Goal: Task Accomplishment & Management: Complete application form

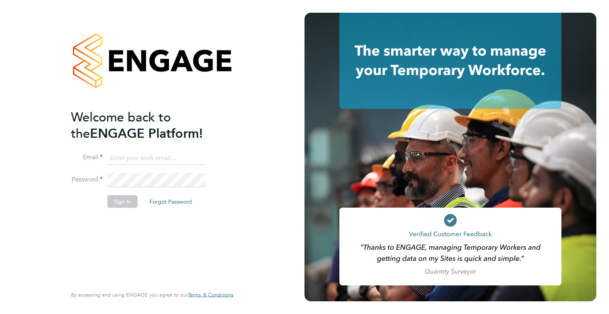
type input "chelsea.clarke@jdr.co.uk"
click at [114, 201] on button "Sign In" at bounding box center [122, 201] width 30 height 13
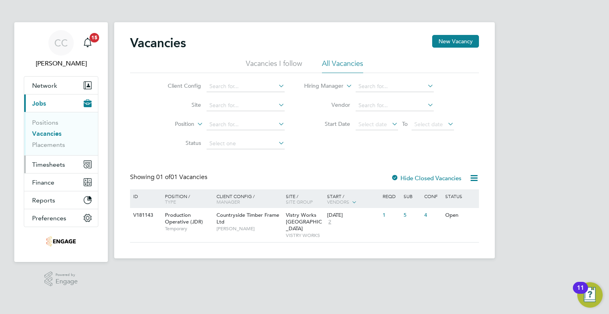
click at [46, 163] on span "Timesheets" at bounding box center [48, 165] width 33 height 8
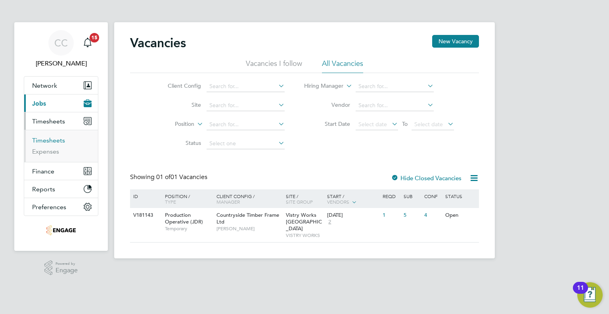
click at [47, 139] on link "Timesheets" at bounding box center [48, 140] width 33 height 8
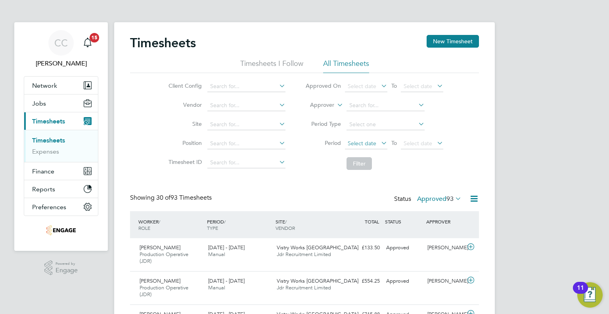
click at [377, 138] on span "Select date" at bounding box center [366, 143] width 42 height 11
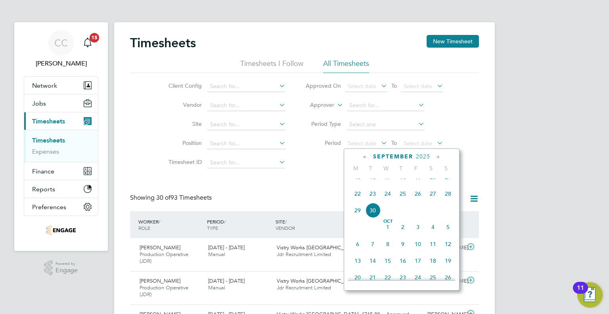
click at [357, 201] on span "22" at bounding box center [357, 193] width 15 height 15
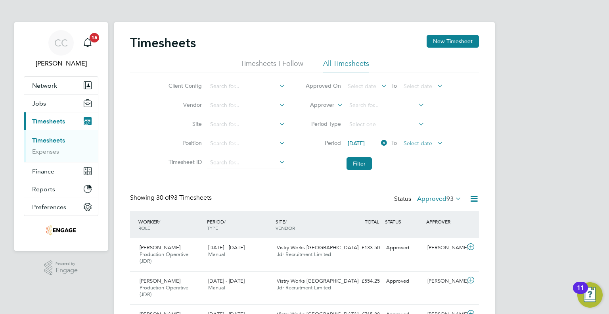
click at [423, 146] on span "Select date" at bounding box center [418, 143] width 29 height 7
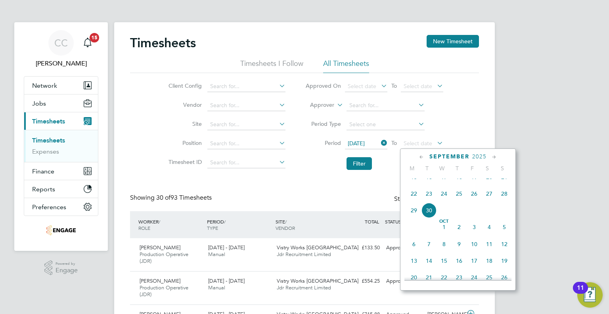
click at [487, 201] on span "27" at bounding box center [489, 193] width 15 height 15
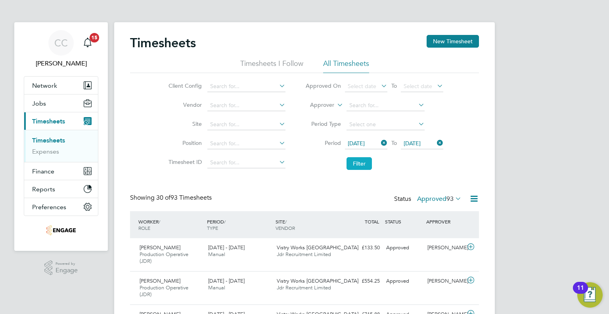
click at [369, 163] on button "Filter" at bounding box center [359, 163] width 25 height 13
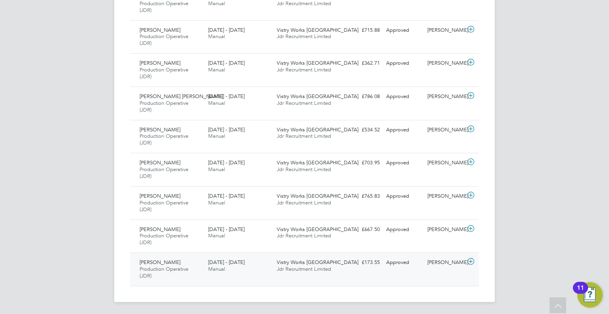
click at [245, 264] on span "22 - 28 Sep 2025" at bounding box center [226, 262] width 36 height 7
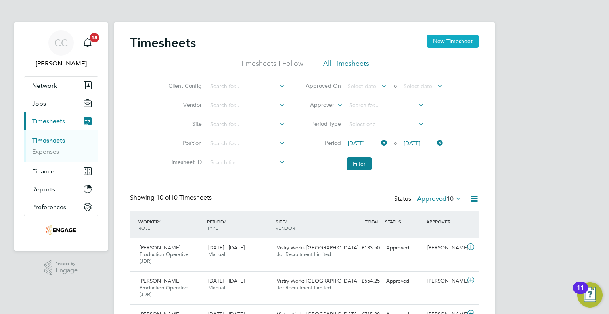
click at [443, 37] on button "New Timesheet" at bounding box center [453, 41] width 52 height 13
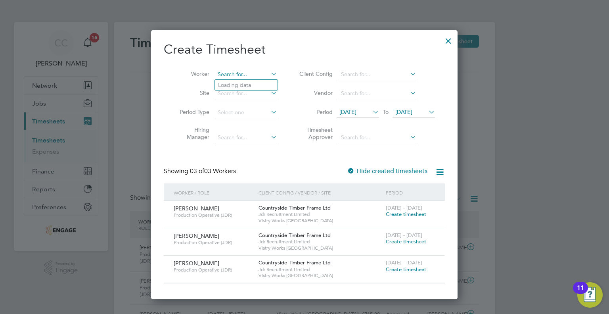
click at [232, 74] on input at bounding box center [246, 74] width 62 height 11
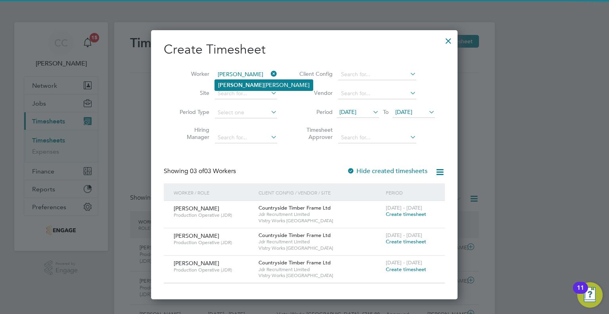
click at [233, 80] on li "Dale Parry" at bounding box center [264, 85] width 98 height 11
type input "Dale Parry"
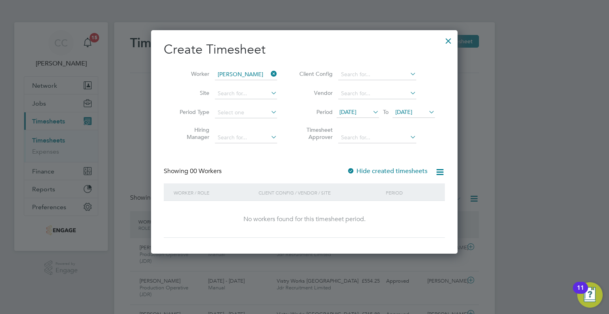
click at [371, 115] on icon at bounding box center [371, 111] width 0 height 11
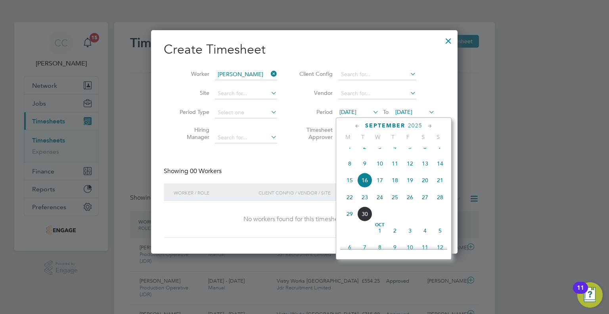
click at [348, 203] on span "22" at bounding box center [349, 197] width 15 height 15
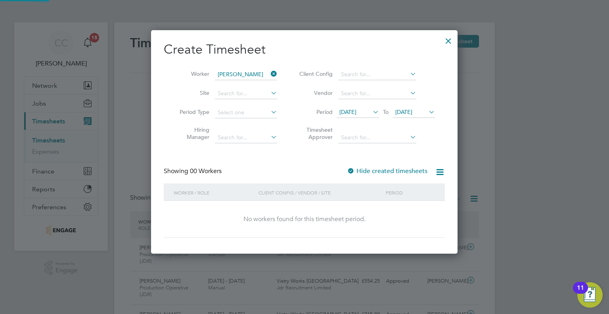
click at [412, 111] on span "23 Sep 2025" at bounding box center [403, 111] width 17 height 7
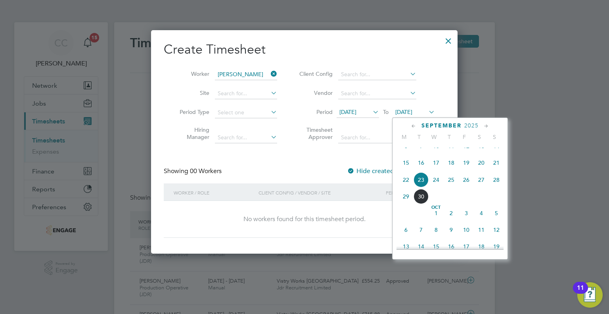
click at [481, 187] on span "27" at bounding box center [481, 179] width 15 height 15
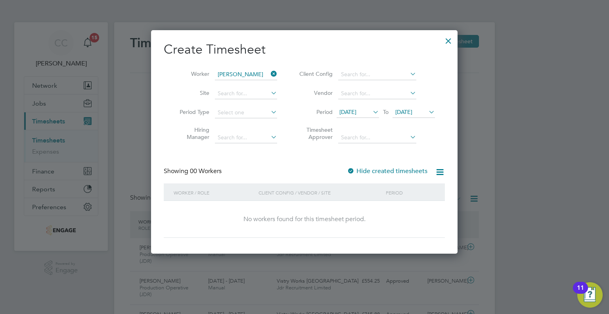
click at [408, 163] on div "Create Timesheet Worker Dale Parry Site Period Type Hiring Manager Client Confi…" at bounding box center [304, 139] width 281 height 196
click at [449, 42] on div at bounding box center [448, 39] width 14 height 14
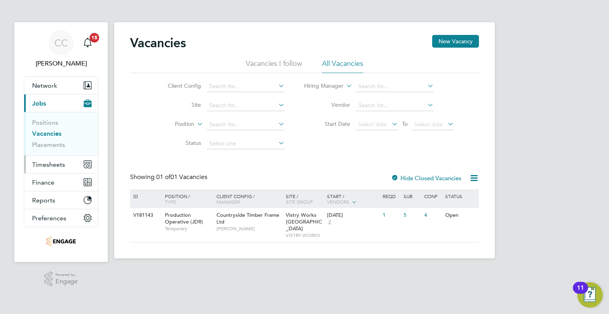
click at [39, 165] on span "Timesheets" at bounding box center [48, 165] width 33 height 8
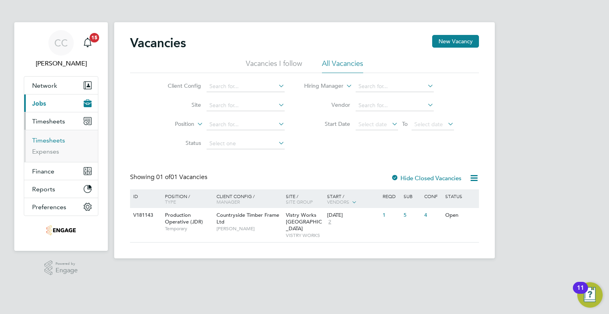
click at [46, 137] on link "Timesheets" at bounding box center [48, 140] width 33 height 8
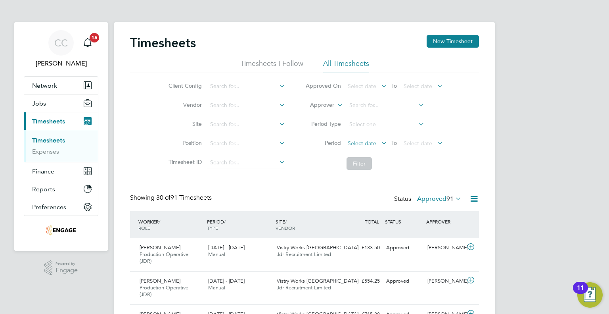
click at [369, 141] on span "Select date" at bounding box center [362, 143] width 29 height 7
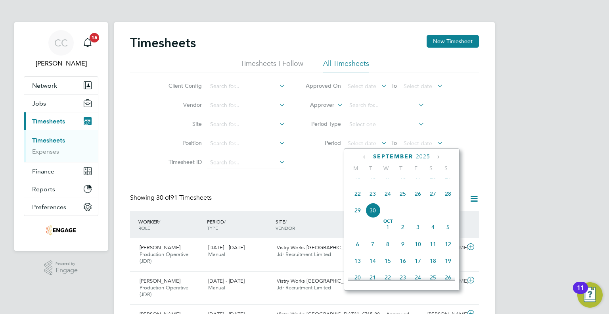
click at [352, 201] on span "22" at bounding box center [357, 193] width 15 height 15
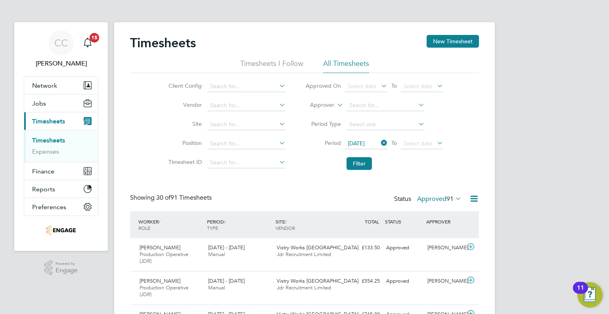
click at [427, 138] on div "22 Sep 2025 To Select date" at bounding box center [394, 143] width 98 height 11
click at [431, 142] on span "Select date" at bounding box center [418, 143] width 29 height 7
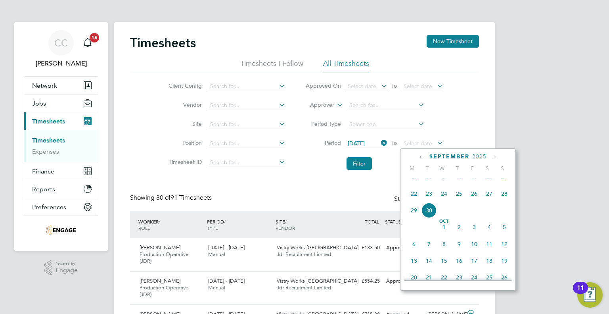
click at [492, 200] on span "27" at bounding box center [489, 193] width 15 height 15
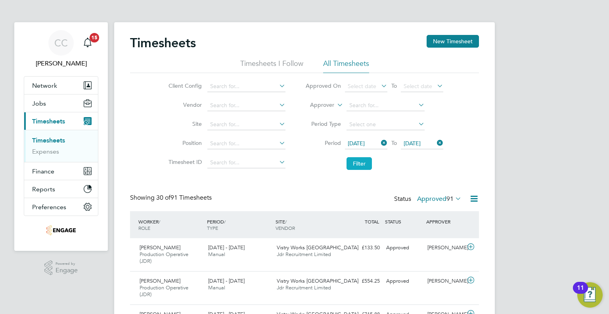
click at [368, 166] on button "Filter" at bounding box center [359, 163] width 25 height 13
click at [459, 37] on button "New Timesheet" at bounding box center [453, 41] width 52 height 13
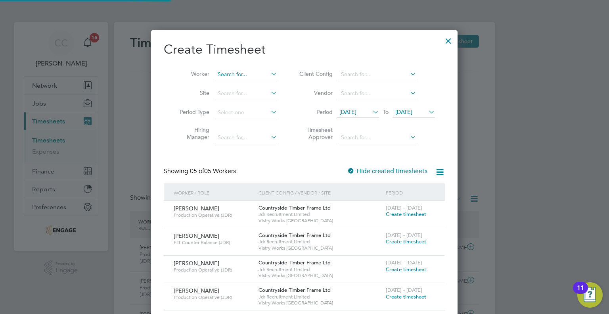
click at [255, 75] on input at bounding box center [246, 74] width 62 height 11
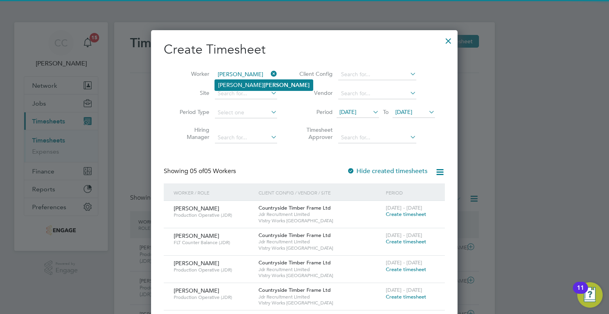
click at [251, 82] on li "Liam Rowe" at bounding box center [264, 85] width 98 height 11
type input "Liam Rowe"
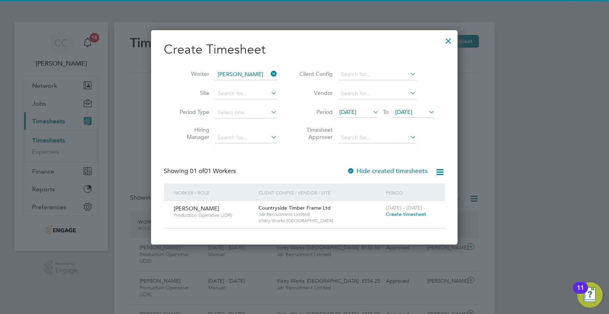
click at [356, 113] on span "16 Sep 2025" at bounding box center [347, 111] width 17 height 7
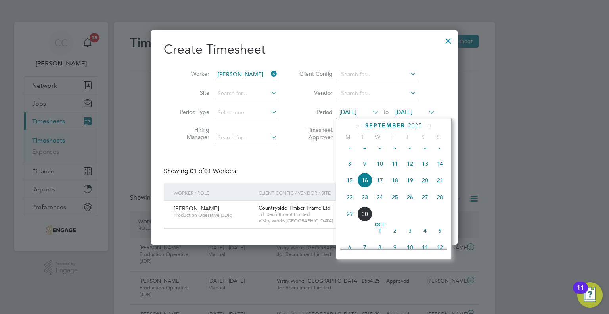
click at [347, 203] on span "22" at bounding box center [349, 197] width 15 height 15
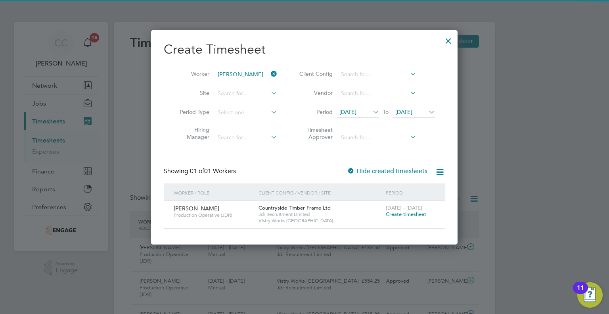
click at [412, 109] on span "23 Sep 2025" at bounding box center [403, 111] width 17 height 7
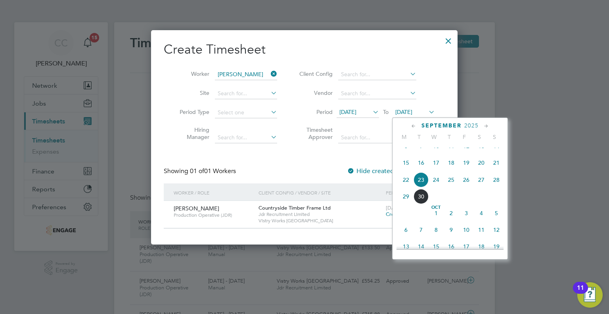
click at [484, 187] on span "27" at bounding box center [481, 179] width 15 height 15
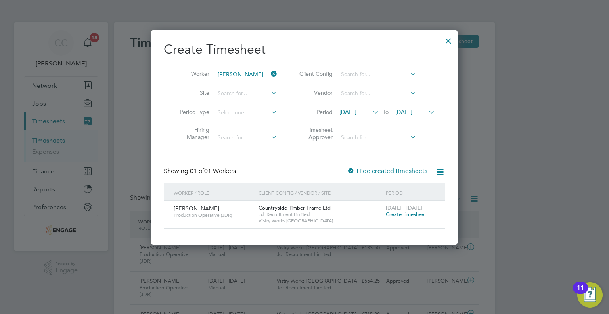
click at [390, 214] on span "Create timesheet" at bounding box center [406, 214] width 40 height 7
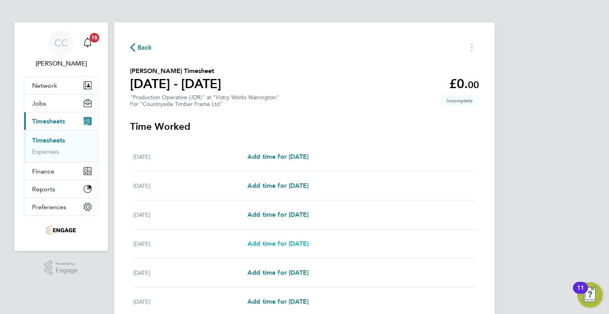
click at [277, 243] on span "Add time for [DATE]" at bounding box center [277, 243] width 61 height 8
select select "15"
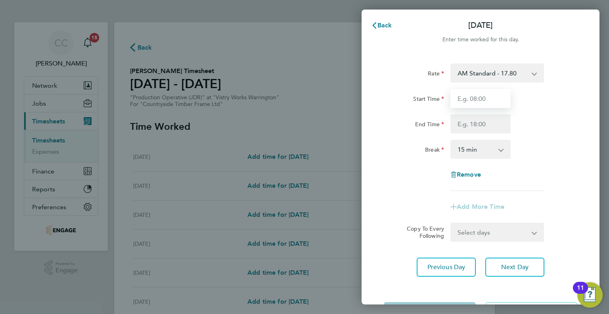
click at [494, 100] on input "Start Time" at bounding box center [480, 98] width 60 height 19
type input "06:00"
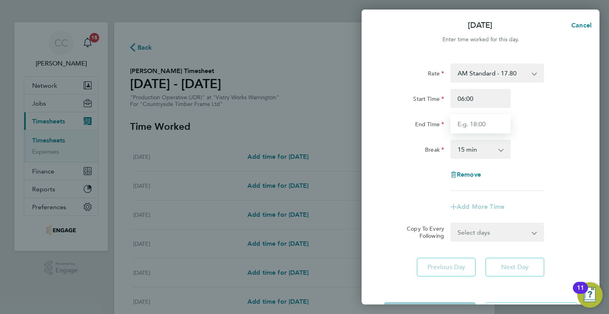
click at [477, 128] on input "End Time" at bounding box center [480, 123] width 60 height 19
type input "14:00"
click at [479, 153] on select "0 min 15 min 30 min 45 min 60 min 75 min 90 min" at bounding box center [475, 148] width 49 height 17
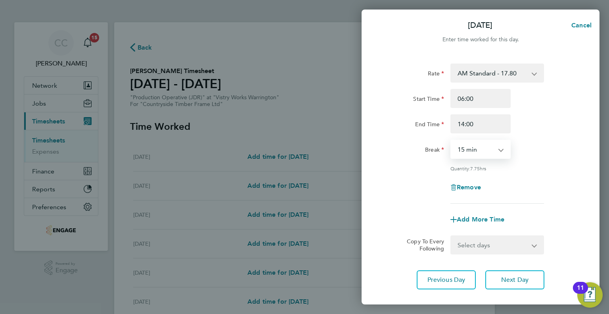
select select "30"
click at [451, 140] on select "0 min 15 min 30 min 45 min 60 min 75 min 90 min" at bounding box center [475, 148] width 49 height 17
click at [538, 172] on div "Rate AM Standard - 17.80 BONUS - 13.50 AM OT2 - 35.60 PM OT1 - 28.64 PM OT2 - 3…" at bounding box center [480, 133] width 193 height 140
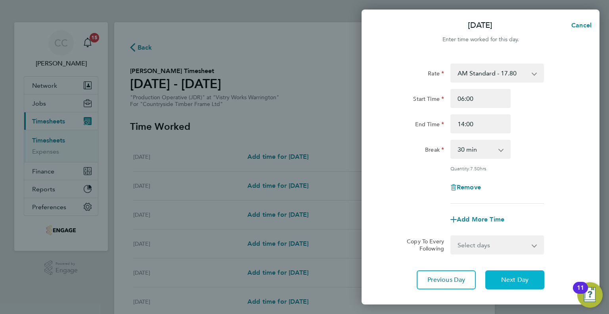
click at [521, 277] on span "Next Day" at bounding box center [514, 280] width 27 height 8
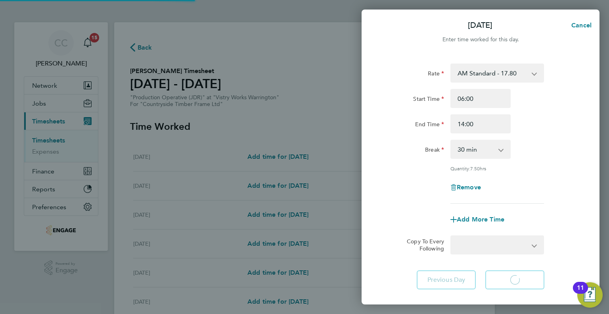
select select "15"
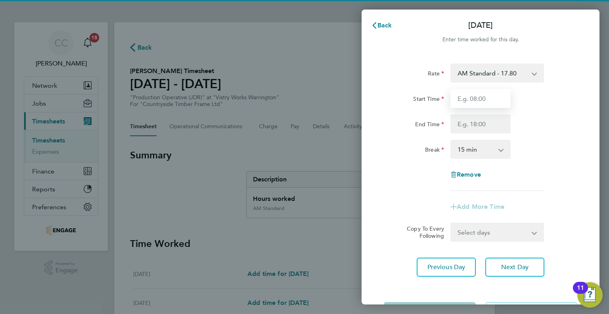
click at [470, 96] on input "Start Time" at bounding box center [480, 98] width 60 height 19
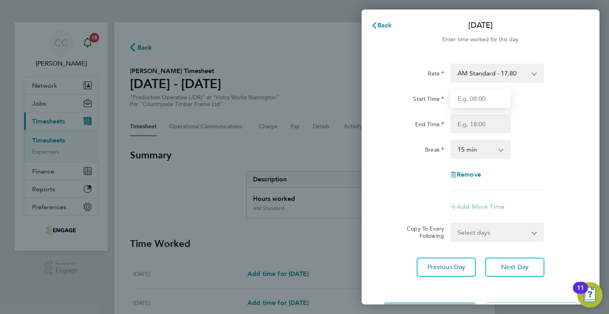
type input "06:00"
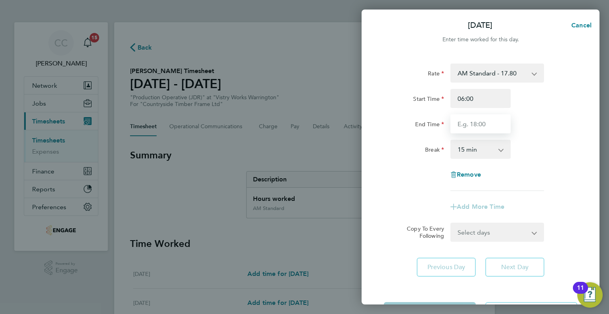
click at [484, 122] on input "End Time" at bounding box center [480, 123] width 60 height 19
type input "09:00"
click at [505, 157] on app-icon-cross-button at bounding box center [505, 148] width 10 height 17
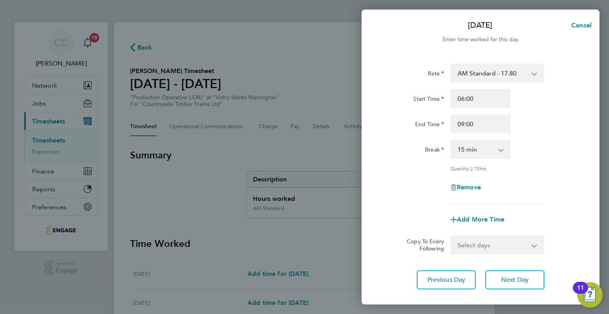
click at [501, 153] on app-icon-cross-button at bounding box center [505, 148] width 10 height 17
click at [500, 150] on select "0 min 15 min 30 min 45 min 60 min 75 min 90 min" at bounding box center [475, 148] width 49 height 17
select select "0"
click at [451, 140] on select "0 min 15 min 30 min 45 min 60 min 75 min 90 min" at bounding box center [475, 148] width 49 height 17
click at [546, 168] on div "Quantity: 3.00 hrs" at bounding box center [497, 168] width 100 height 6
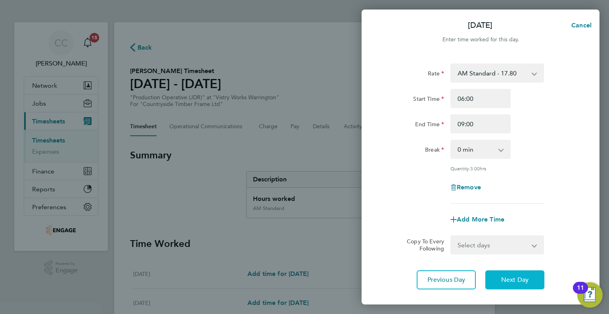
click at [517, 276] on span "Next Day" at bounding box center [514, 280] width 27 height 8
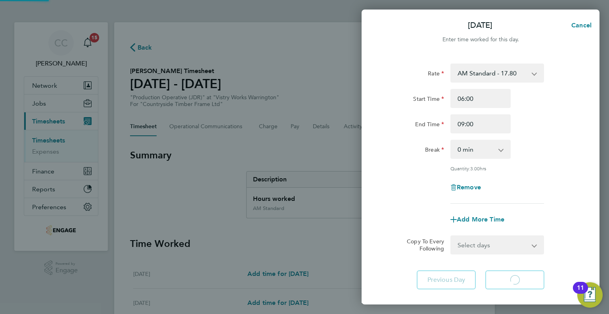
select select "15"
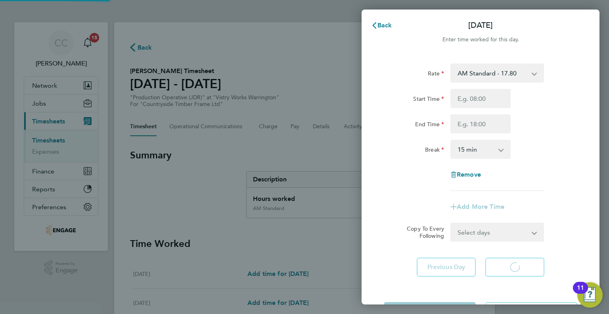
select select "15"
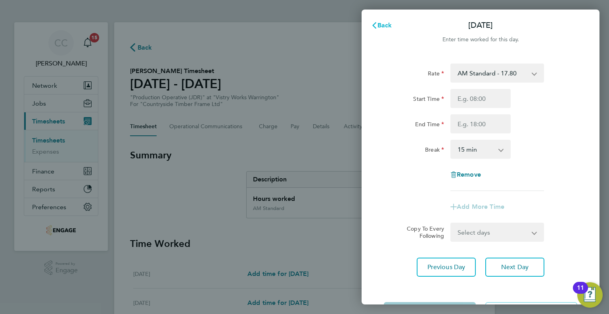
click at [384, 28] on span "Back" at bounding box center [384, 25] width 15 height 8
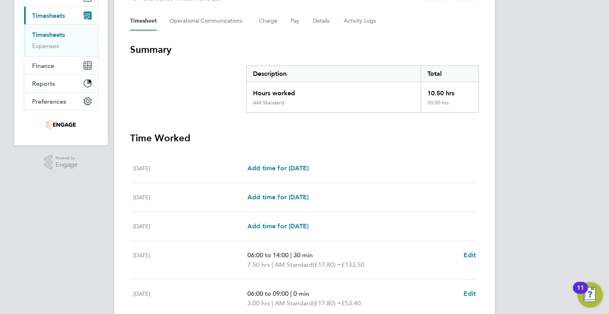
scroll to position [159, 0]
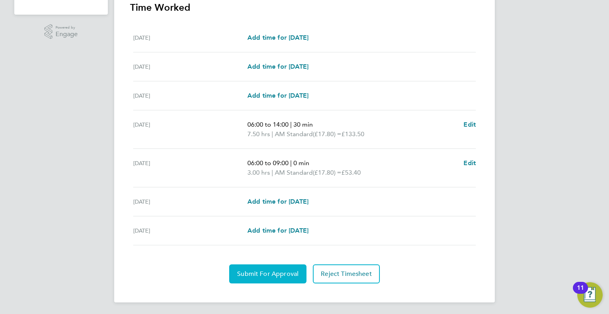
click at [262, 274] on span "Submit For Approval" at bounding box center [267, 274] width 61 height 8
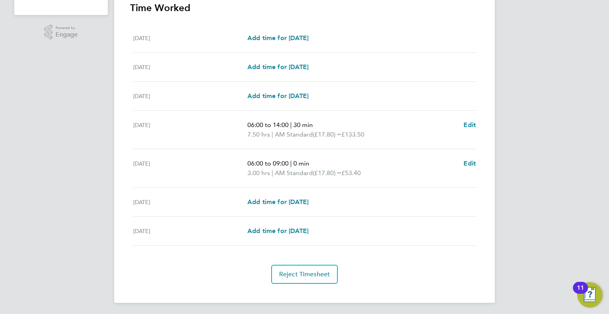
scroll to position [0, 0]
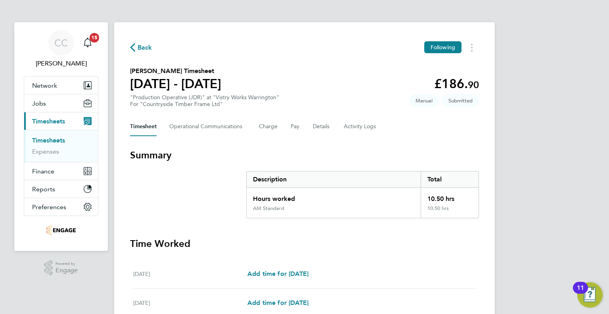
click at [45, 140] on link "Timesheets" at bounding box center [48, 140] width 33 height 8
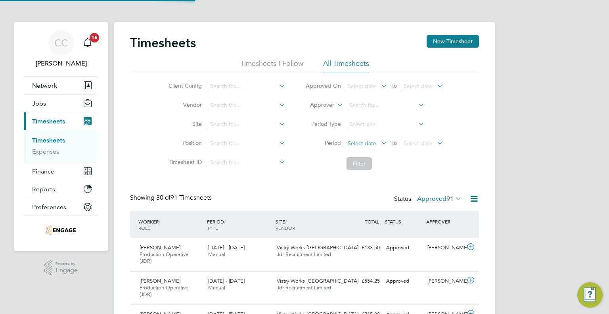
scroll to position [27, 69]
click at [350, 141] on span "Select date" at bounding box center [362, 143] width 29 height 7
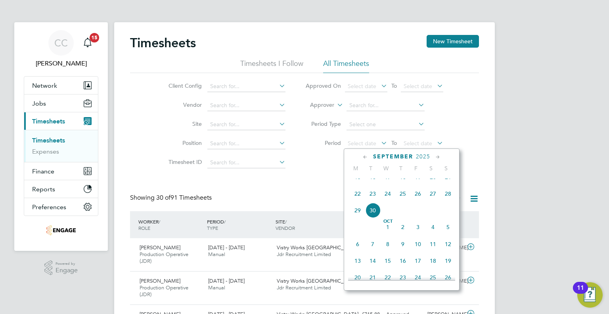
click at [355, 184] on span "15" at bounding box center [357, 176] width 15 height 15
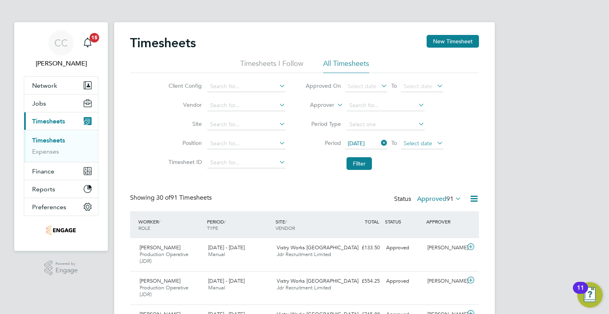
click at [416, 140] on span "Select date" at bounding box center [418, 143] width 29 height 7
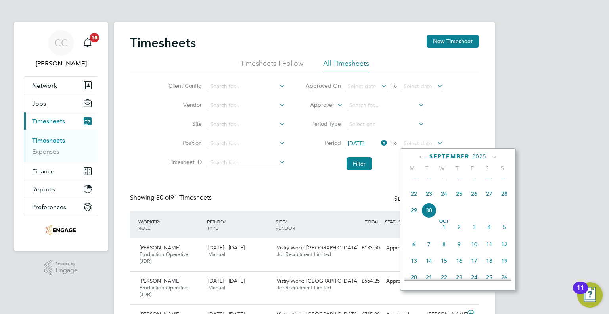
click at [473, 184] on span "19" at bounding box center [474, 176] width 15 height 15
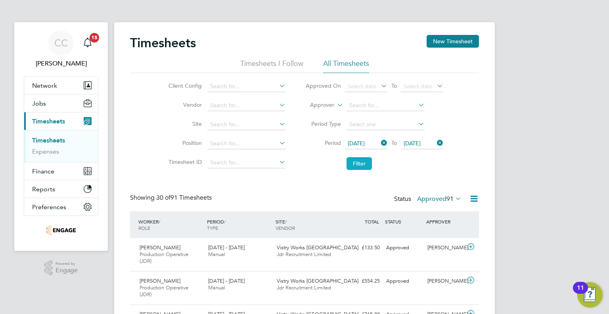
click at [366, 160] on button "Filter" at bounding box center [359, 163] width 25 height 13
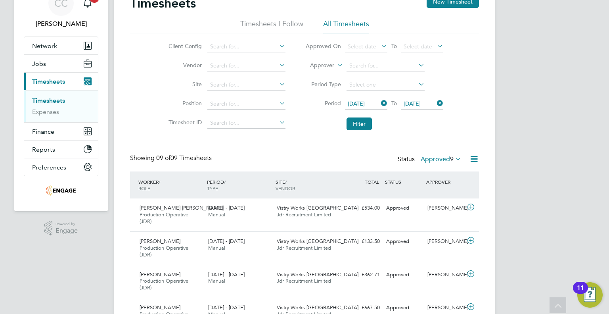
click at [266, 22] on li "Timesheets I Follow" at bounding box center [271, 26] width 63 height 14
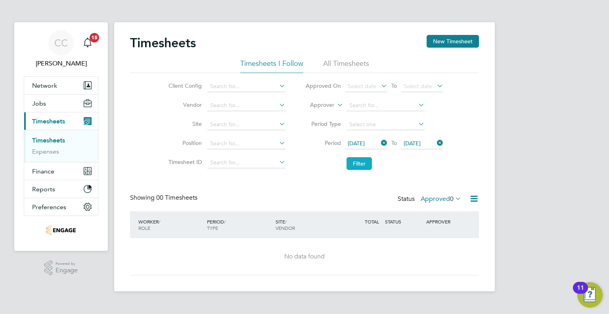
click at [352, 161] on button "Filter" at bounding box center [359, 163] width 25 height 13
click at [336, 67] on li "All Timesheets" at bounding box center [346, 66] width 46 height 14
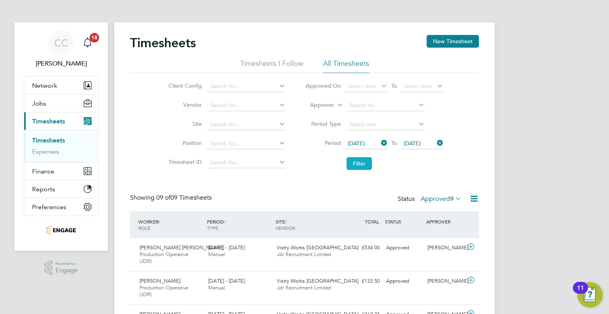
click at [361, 164] on button "Filter" at bounding box center [359, 163] width 25 height 13
click at [379, 140] on icon at bounding box center [379, 142] width 0 height 11
click at [373, 140] on span "Select date" at bounding box center [362, 143] width 29 height 7
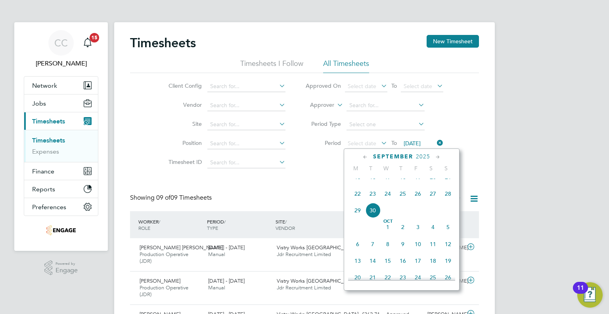
click at [357, 201] on span "22" at bounding box center [357, 193] width 15 height 15
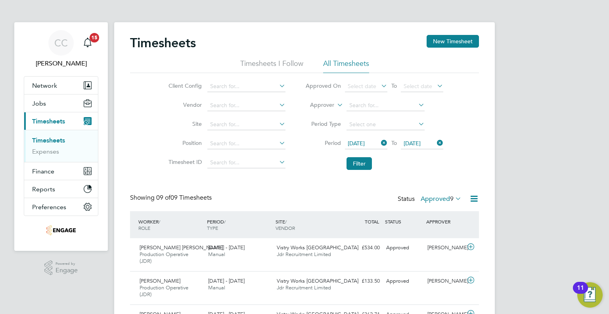
click at [413, 142] on span "22 Sep 2025" at bounding box center [412, 143] width 17 height 7
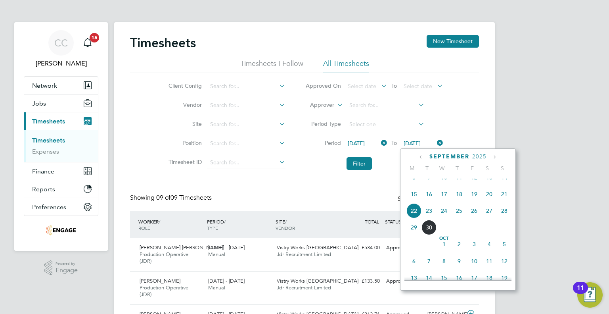
click at [487, 217] on span "27" at bounding box center [489, 210] width 15 height 15
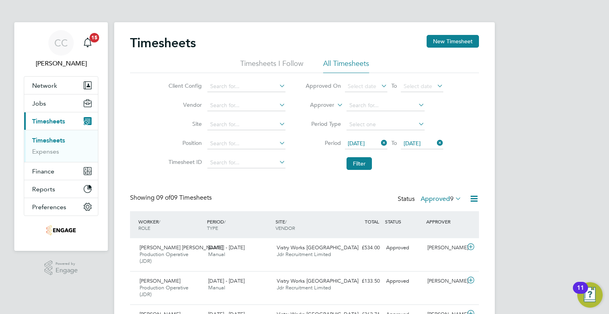
click at [454, 197] on icon at bounding box center [454, 198] width 0 height 11
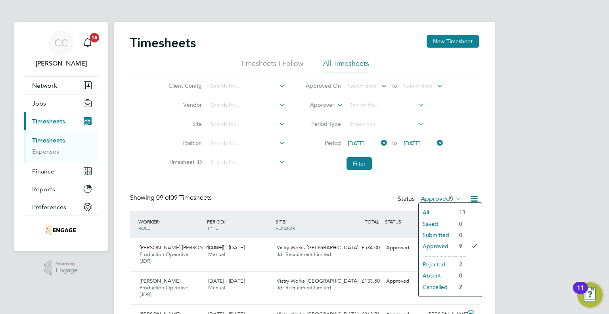
click at [449, 233] on li "Submitted" at bounding box center [437, 234] width 36 height 11
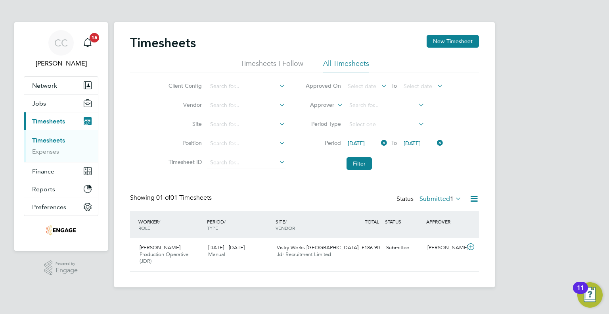
click at [454, 197] on icon at bounding box center [454, 198] width 0 height 11
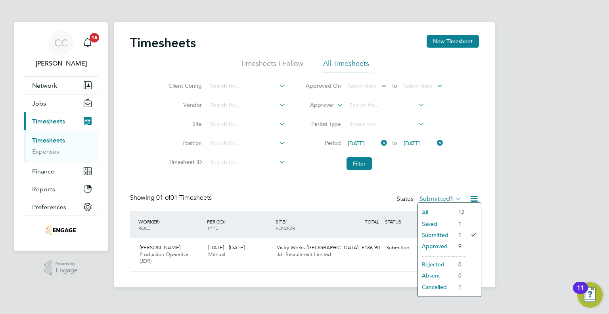
click at [440, 244] on li "Approved" at bounding box center [436, 245] width 36 height 11
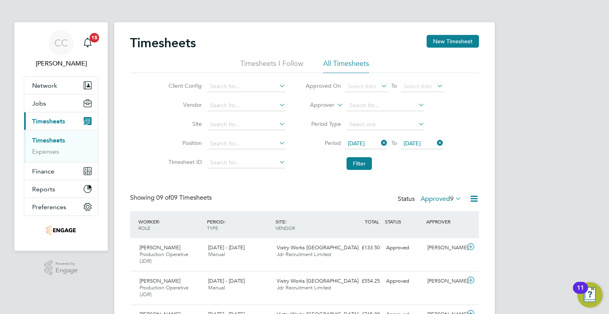
click at [454, 199] on icon at bounding box center [454, 198] width 0 height 11
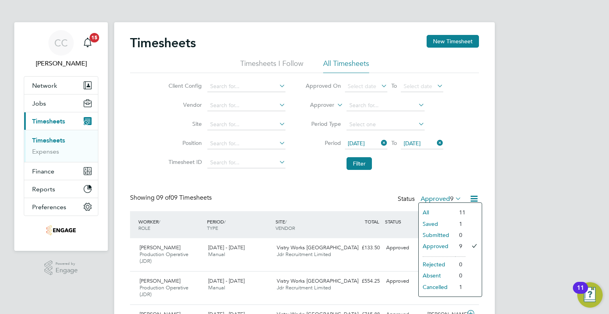
click at [438, 283] on li "Cancelled" at bounding box center [437, 286] width 36 height 11
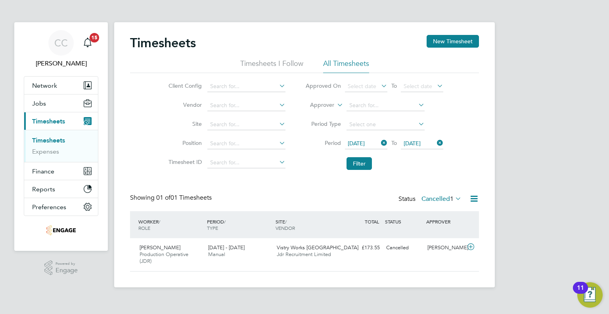
click at [452, 199] on span "1" at bounding box center [452, 199] width 4 height 8
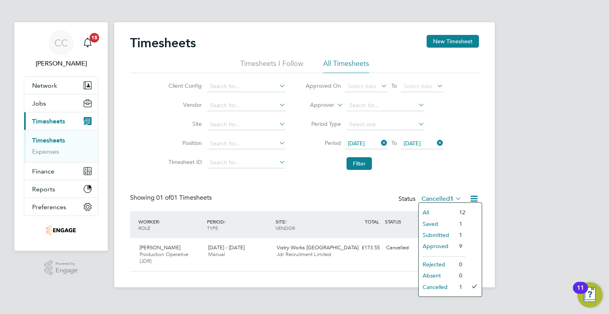
click at [446, 221] on li "Saved" at bounding box center [437, 223] width 36 height 11
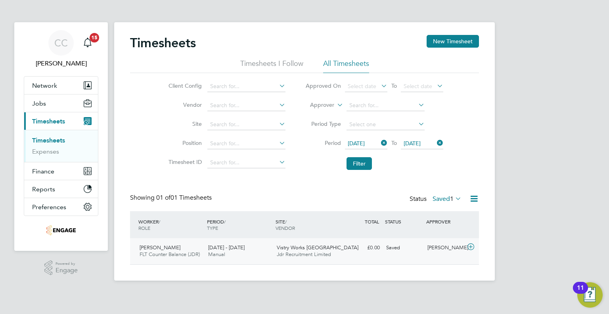
click at [322, 246] on span "Vistry Works Warrington" at bounding box center [318, 247] width 82 height 7
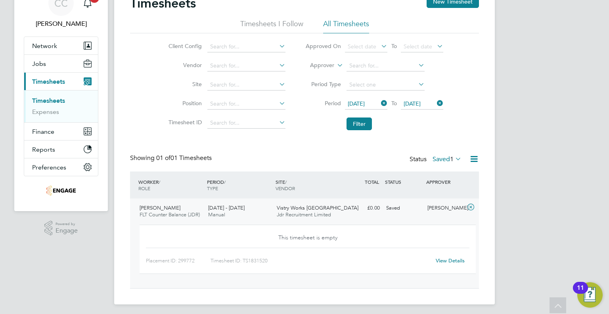
click at [453, 259] on link "View Details" at bounding box center [450, 260] width 29 height 7
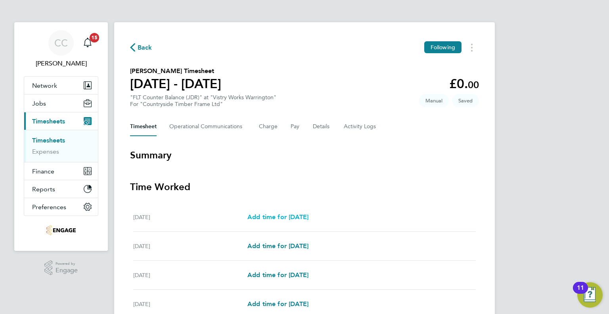
click at [298, 214] on span "Add time for [DATE]" at bounding box center [277, 217] width 61 height 8
select select "15"
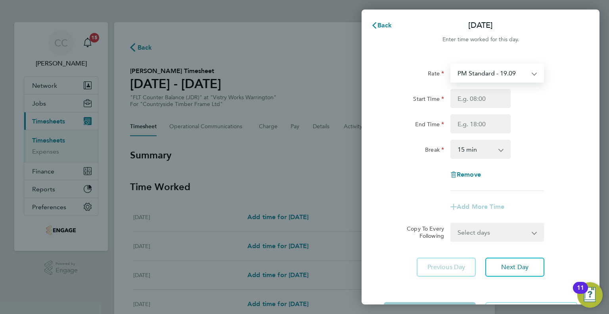
click at [522, 76] on select "PM Standard - 19.09 BONUS - 13.50 PM OT 1 - 28.63 PM OT 2 - 38.18" at bounding box center [492, 72] width 82 height 17
click at [381, 21] on button "Back" at bounding box center [381, 25] width 37 height 16
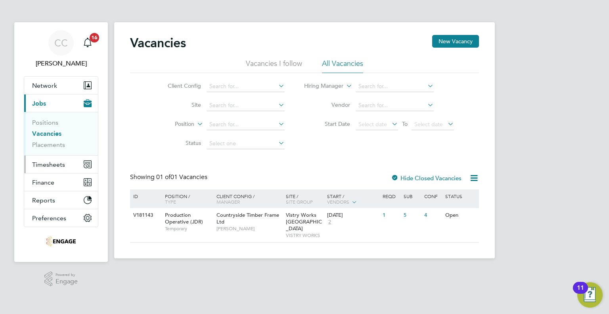
click at [49, 163] on span "Timesheets" at bounding box center [48, 165] width 33 height 8
click at [42, 165] on span "Timesheets" at bounding box center [48, 165] width 33 height 8
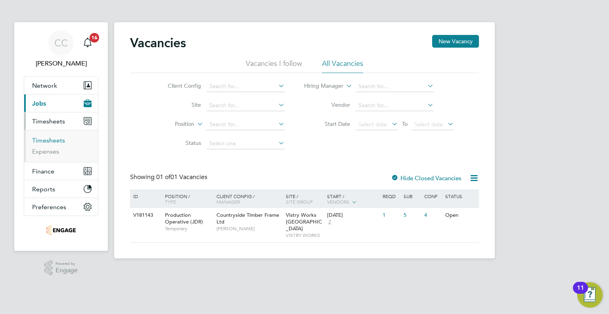
click at [41, 142] on link "Timesheets" at bounding box center [48, 140] width 33 height 8
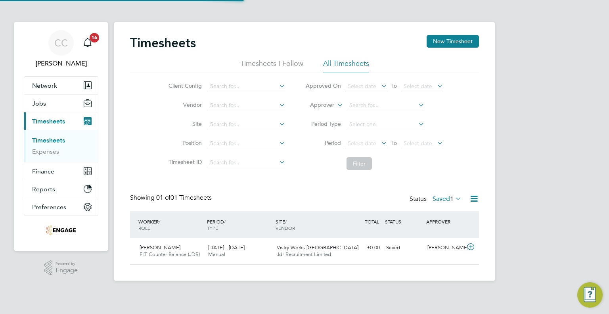
scroll to position [20, 69]
click at [398, 256] on div "[PERSON_NAME] FLT Counter Balance (JDR) [DATE] - [DATE] [DATE] - [DATE] Manual …" at bounding box center [304, 251] width 349 height 26
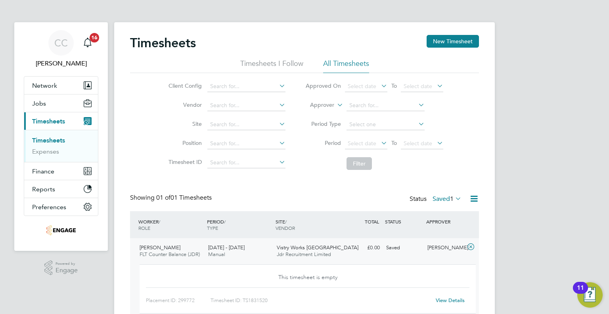
click at [447, 298] on link "View Details" at bounding box center [450, 300] width 29 height 7
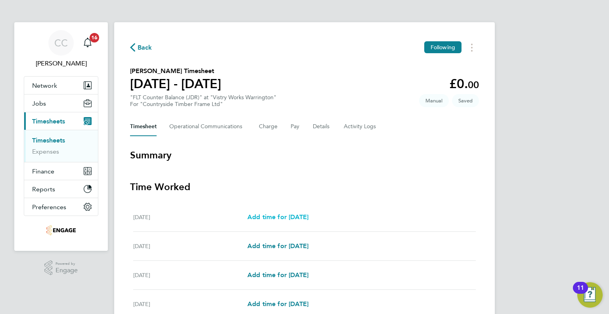
click at [287, 217] on span "Add time for [DATE]" at bounding box center [277, 217] width 61 height 8
select select "15"
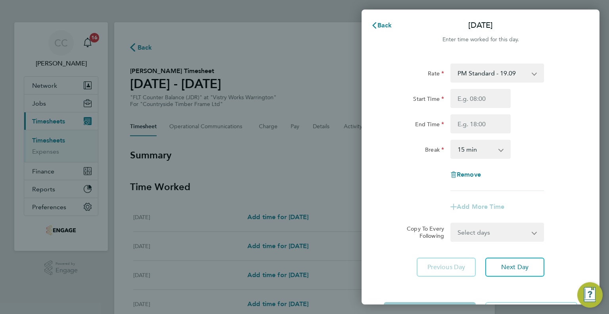
click at [527, 76] on select "PM Standard - 19.09 BONUS - 13.50 PM OT 1 - 28.63 PM OT 2 - 38.18 AM Standard -…" at bounding box center [492, 72] width 82 height 17
select select "15"
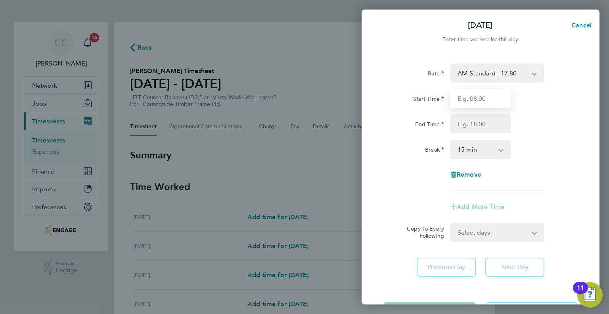
click at [487, 106] on input "Start Time" at bounding box center [480, 98] width 60 height 19
type input "06:00"
click at [481, 125] on input "End Time" at bounding box center [480, 123] width 60 height 19
type input "14:00"
click at [476, 152] on select "0 min 15 min 30 min 45 min 60 min 75 min 90 min" at bounding box center [475, 148] width 49 height 17
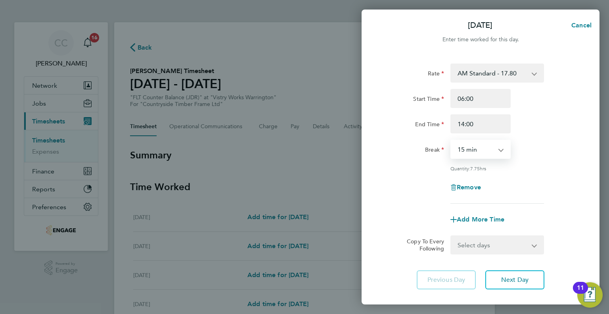
select select "30"
click at [451, 140] on select "0 min 15 min 30 min 45 min 60 min 75 min 90 min" at bounding box center [475, 148] width 49 height 17
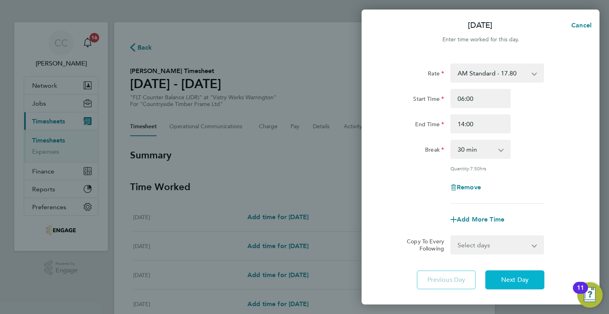
click at [514, 274] on button "Next Day" at bounding box center [514, 279] width 59 height 19
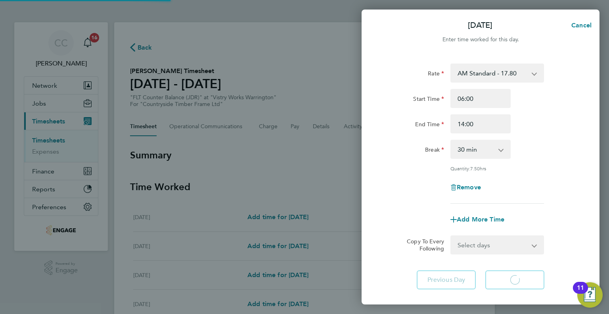
select select "15"
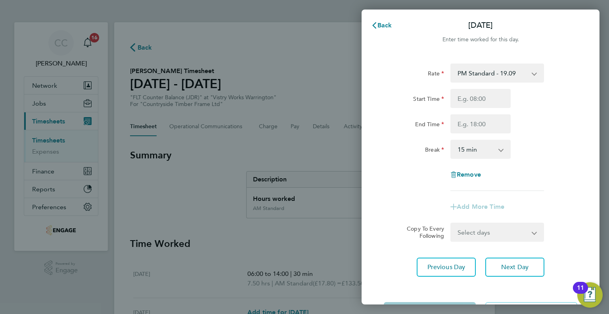
click at [492, 77] on select "PM Standard - 19.09 BONUS - 13.50 PM OT 1 - 28.63 PM OT 2 - 38.18 AM Standard -…" at bounding box center [492, 72] width 82 height 17
select select "15"
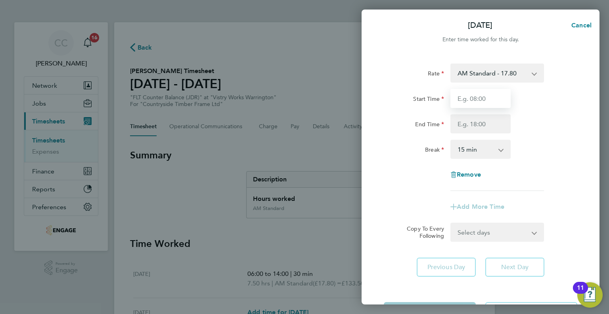
click at [488, 100] on input "Start Time" at bounding box center [480, 98] width 60 height 19
type input "06:00"
click at [482, 126] on input "End Time" at bounding box center [480, 123] width 60 height 19
type input "14:00"
click at [484, 153] on select "0 min 15 min 30 min 45 min 60 min 75 min 90 min" at bounding box center [475, 148] width 49 height 17
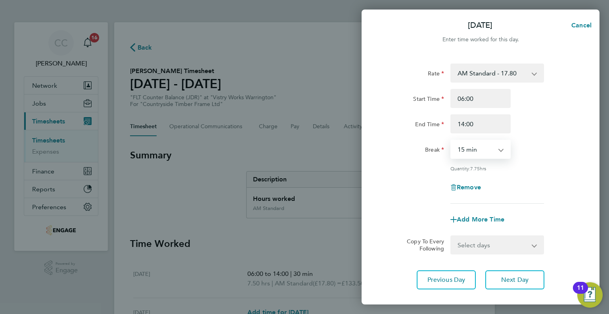
select select "30"
click at [451, 140] on select "0 min 15 min 30 min 45 min 60 min 75 min 90 min" at bounding box center [475, 148] width 49 height 17
click at [512, 277] on span "Next Day" at bounding box center [514, 280] width 27 height 8
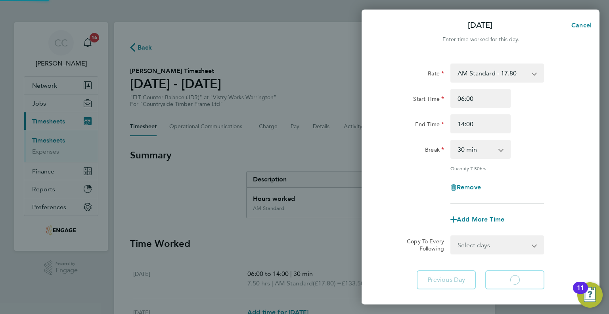
select select "15"
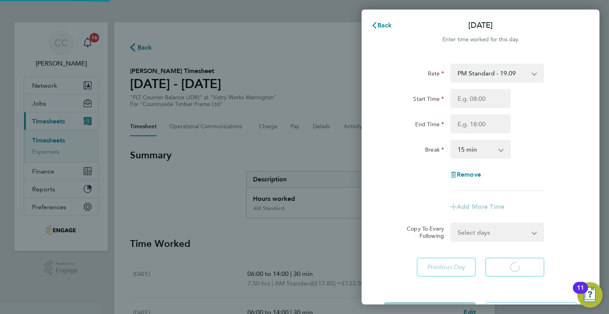
select select "15"
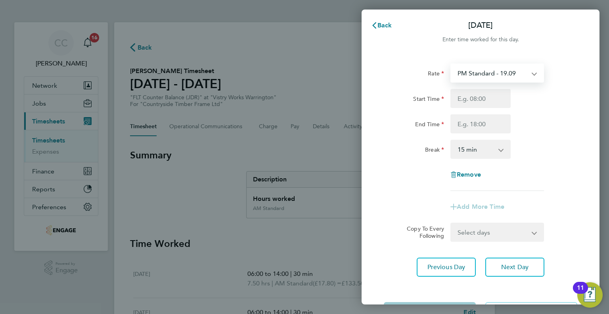
click at [475, 73] on select "PM Standard - 19.09 BONUS - 13.50 PM OT 1 - 28.63 PM OT 2 - 38.18 AM Standard -…" at bounding box center [492, 72] width 82 height 17
select select "15"
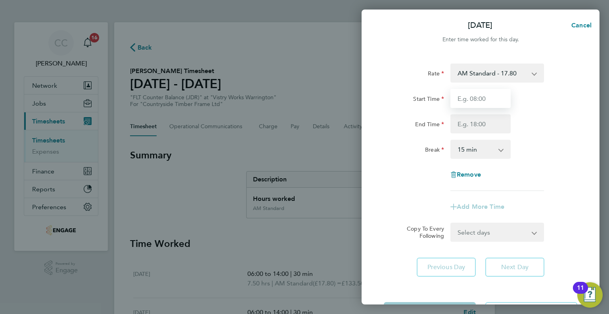
click at [483, 101] on input "Start Time" at bounding box center [480, 98] width 60 height 19
type input "06:00"
click at [477, 123] on input "End Time" at bounding box center [480, 123] width 60 height 19
type input "14:00"
click at [479, 151] on select "0 min 15 min 30 min 45 min 60 min 75 min 90 min" at bounding box center [475, 148] width 49 height 17
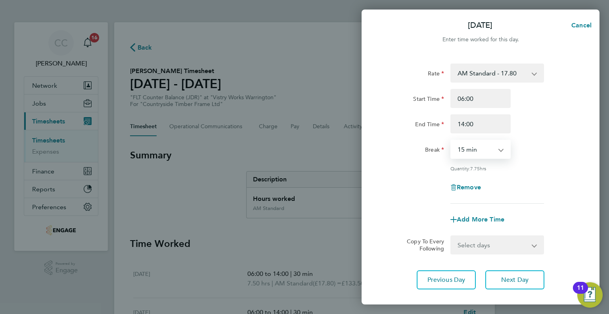
select select "30"
click at [451, 140] on select "0 min 15 min 30 min 45 min 60 min 75 min 90 min" at bounding box center [475, 148] width 49 height 17
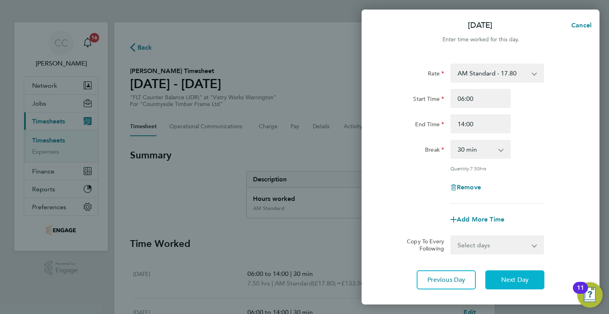
click at [514, 281] on span "Next Day" at bounding box center [514, 280] width 27 height 8
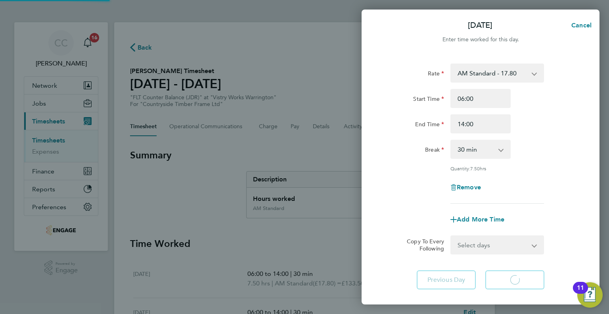
select select "15"
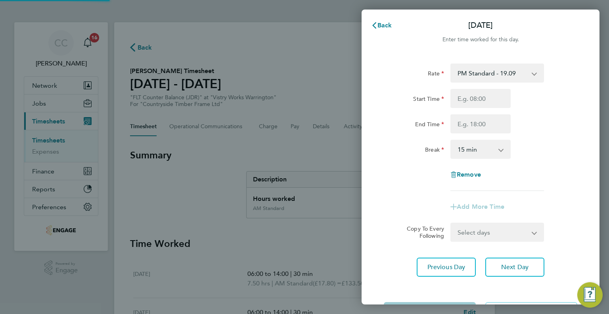
click at [464, 77] on select "PM Standard - 19.09 BONUS - 13.50 PM OT 1 - 28.63 PM OT 2 - 38.18 AM Standard -…" at bounding box center [492, 72] width 82 height 17
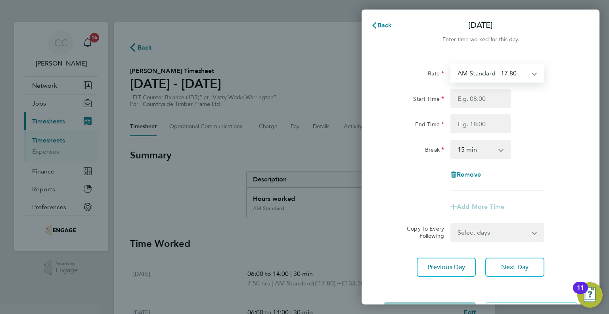
select select "15"
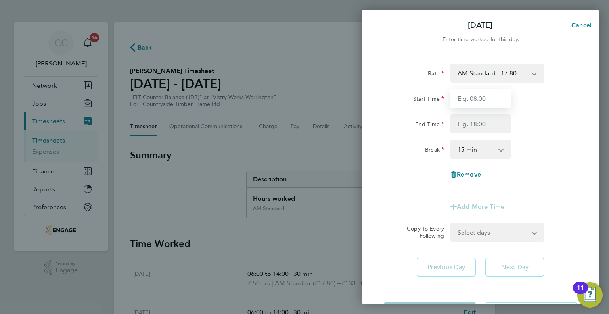
click at [467, 103] on input "Start Time" at bounding box center [480, 98] width 60 height 19
type input "06:00"
click at [468, 122] on input "End Time" at bounding box center [480, 123] width 60 height 19
type input "14:00"
click at [479, 155] on select "0 min 15 min 30 min 45 min 60 min 75 min 90 min" at bounding box center [475, 148] width 49 height 17
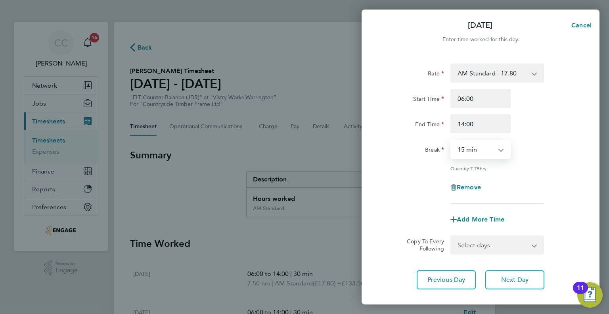
select select "30"
click at [451, 140] on select "0 min 15 min 30 min 45 min 60 min 75 min 90 min" at bounding box center [475, 148] width 49 height 17
click at [514, 282] on span "Next Day" at bounding box center [514, 280] width 27 height 8
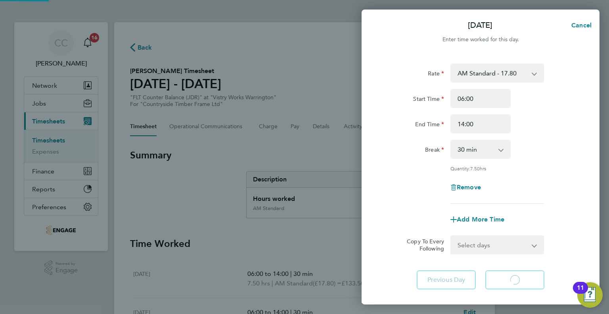
select select "15"
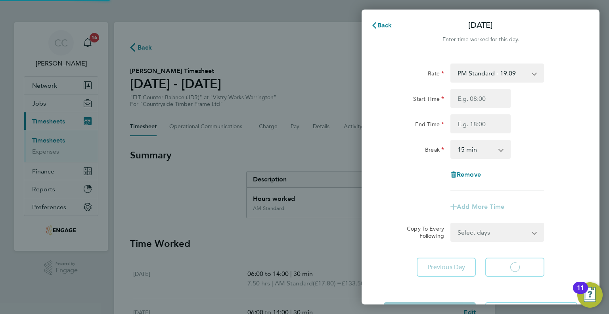
select select "15"
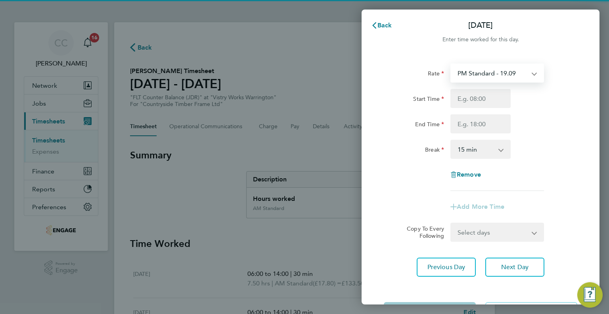
click at [482, 66] on select "PM Standard - 19.09 BONUS - 13.50 PM OT 1 - 28.63 PM OT 2 - 38.18 AM Standard -…" at bounding box center [492, 72] width 82 height 17
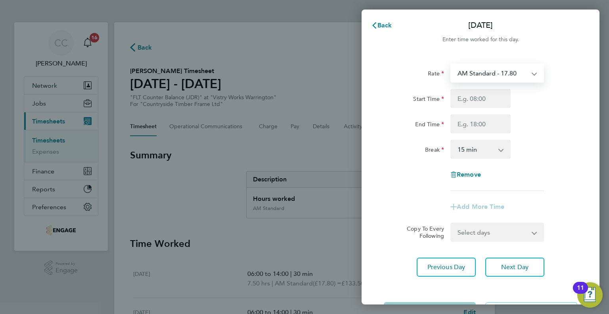
select select "15"
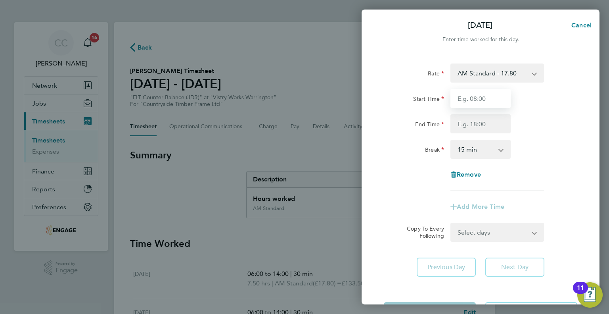
click at [481, 100] on input "Start Time" at bounding box center [480, 98] width 60 height 19
type input "06:00"
click at [478, 119] on input "End Time" at bounding box center [480, 123] width 60 height 19
type input "14:00"
click at [478, 152] on select "0 min 15 min 30 min 45 min 60 min 75 min 90 min" at bounding box center [475, 148] width 49 height 17
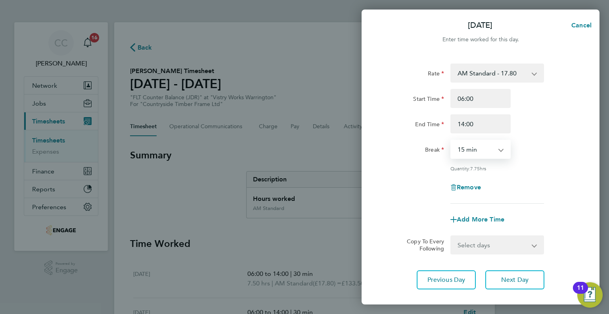
select select "30"
click at [451, 140] on select "0 min 15 min 30 min 45 min 60 min 75 min 90 min" at bounding box center [475, 148] width 49 height 17
click at [507, 278] on span "Next Day" at bounding box center [514, 280] width 27 height 8
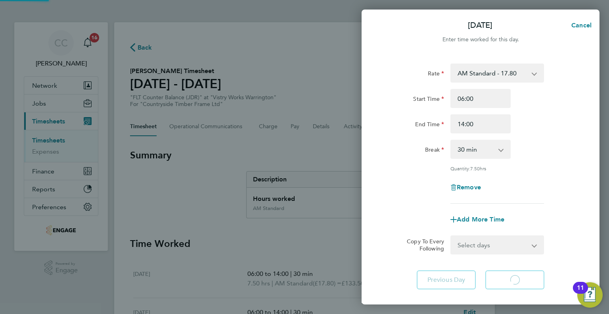
select select "15"
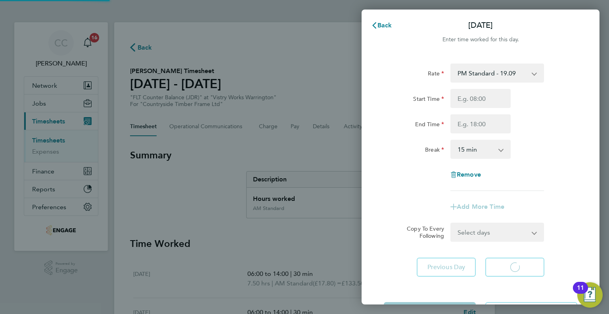
select select "15"
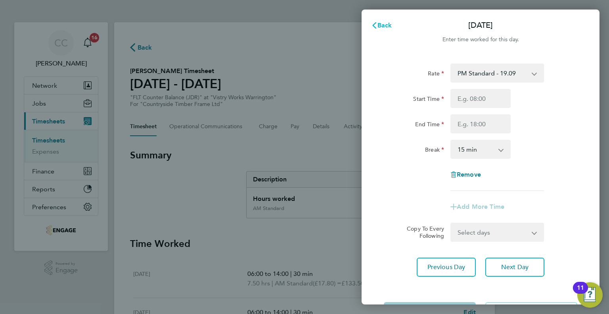
click at [379, 22] on span "Back" at bounding box center [384, 25] width 15 height 8
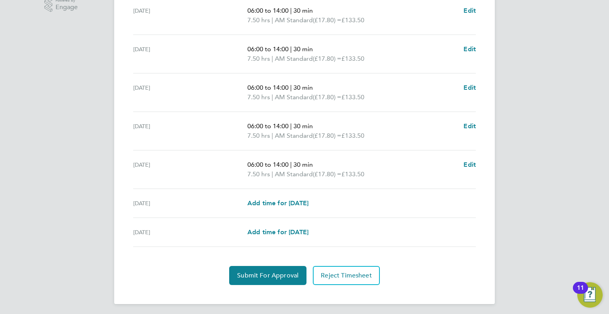
scroll to position [264, 0]
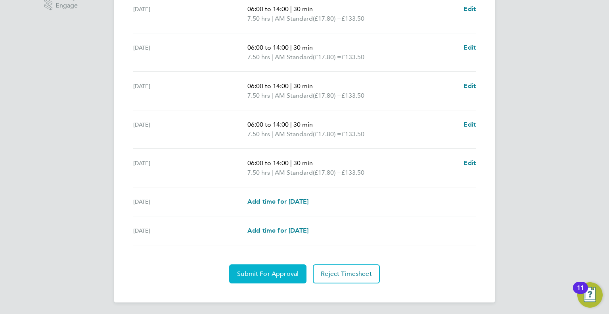
click at [265, 276] on button "Submit For Approval" at bounding box center [267, 273] width 77 height 19
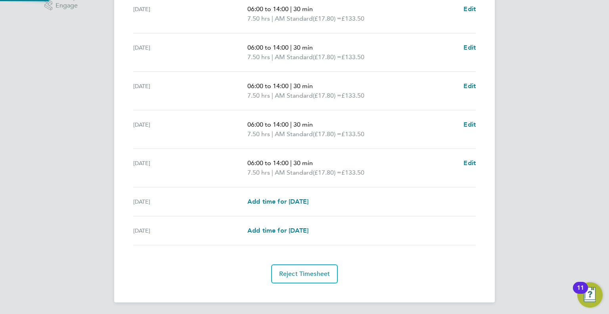
scroll to position [264, 0]
